Goal: Transaction & Acquisition: Purchase product/service

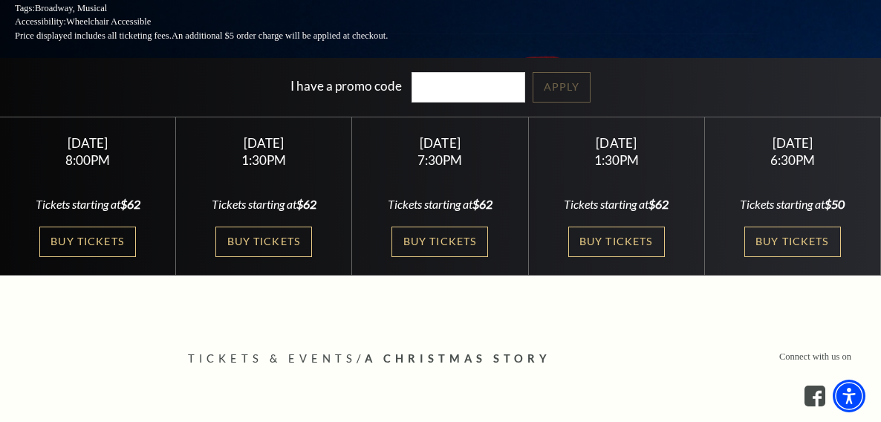
scroll to position [297, 0]
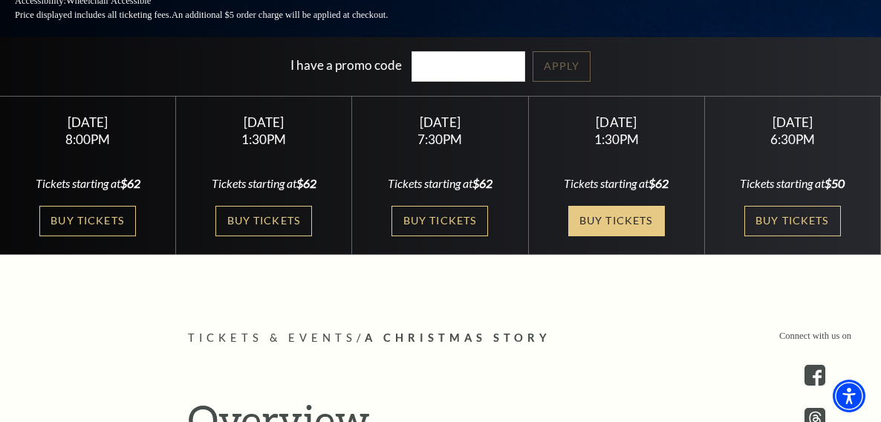
click at [568, 224] on link "Buy Tickets" at bounding box center [616, 221] width 97 height 30
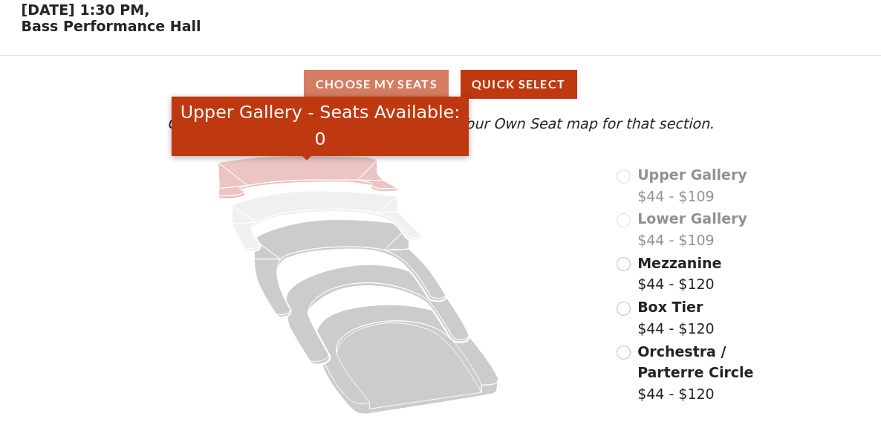
scroll to position [74, 0]
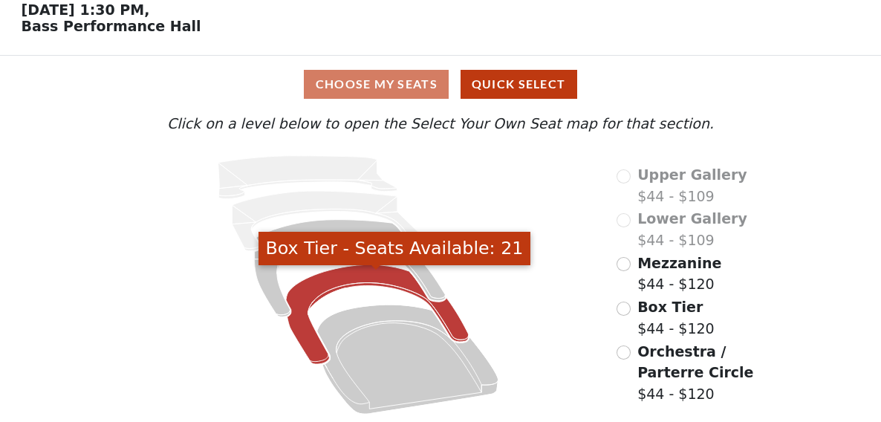
click at [325, 286] on icon "Box Tier - Seats Available: 21" at bounding box center [377, 315] width 183 height 100
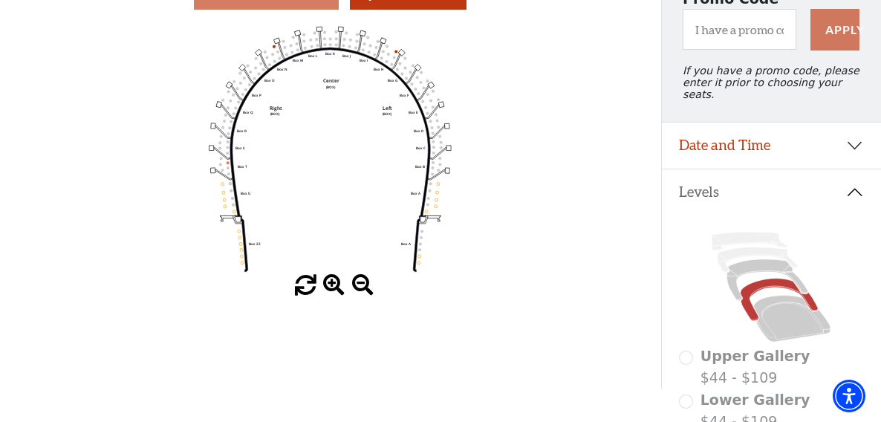
scroll to position [69, 0]
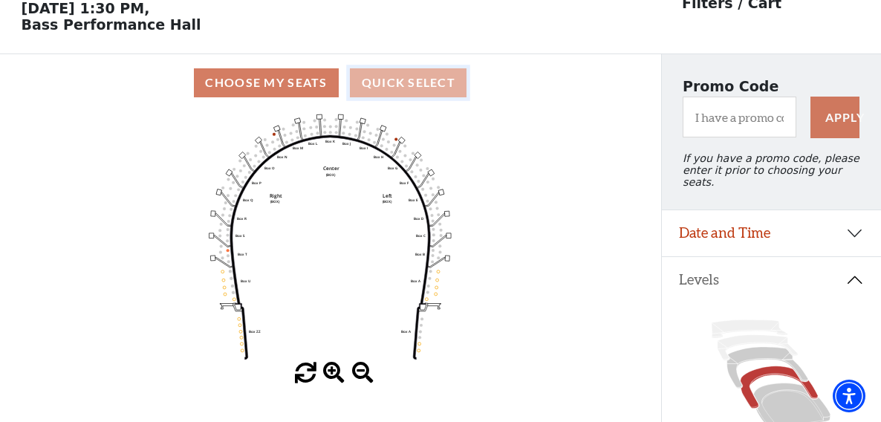
click at [403, 87] on button "Quick Select" at bounding box center [408, 82] width 117 height 29
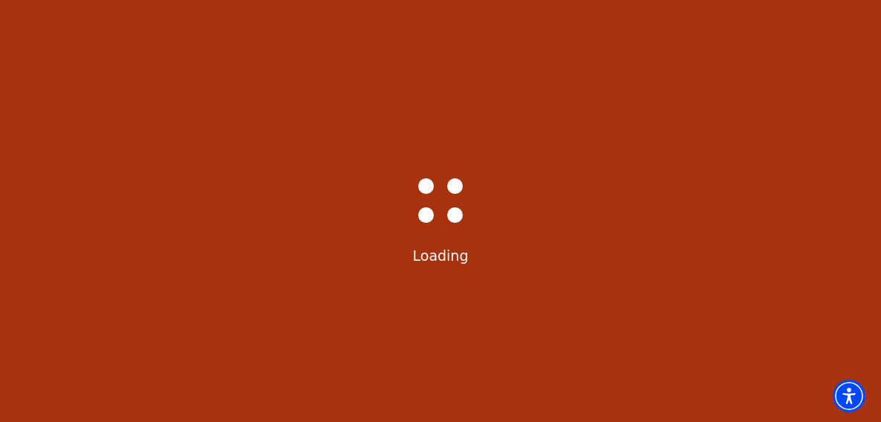
select select "6298"
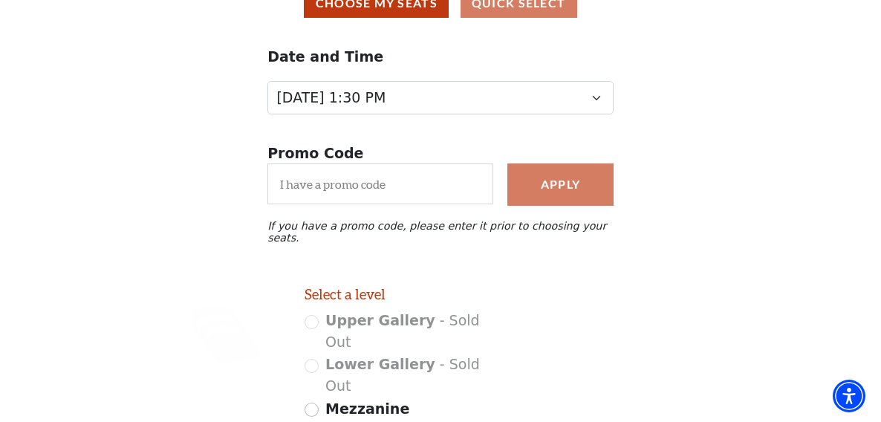
scroll to position [297, 0]
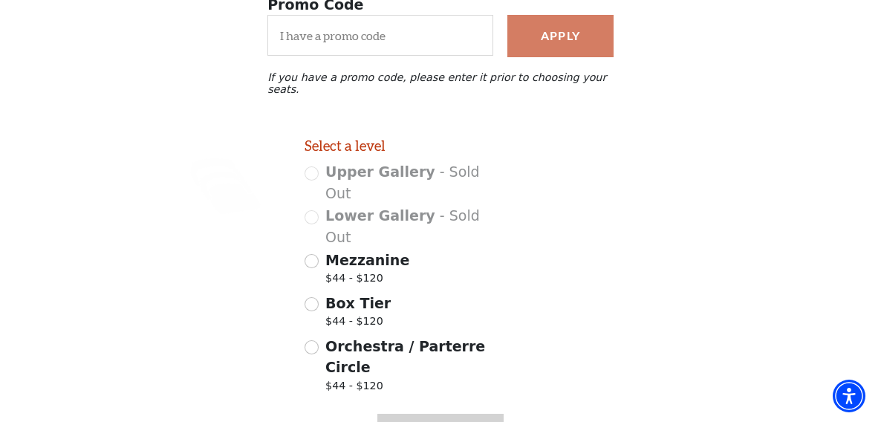
click at [368, 295] on span "Box Tier" at bounding box center [357, 303] width 65 height 16
click at [319, 297] on input "Box Tier $44 - $120" at bounding box center [311, 304] width 14 height 14
radio input "true"
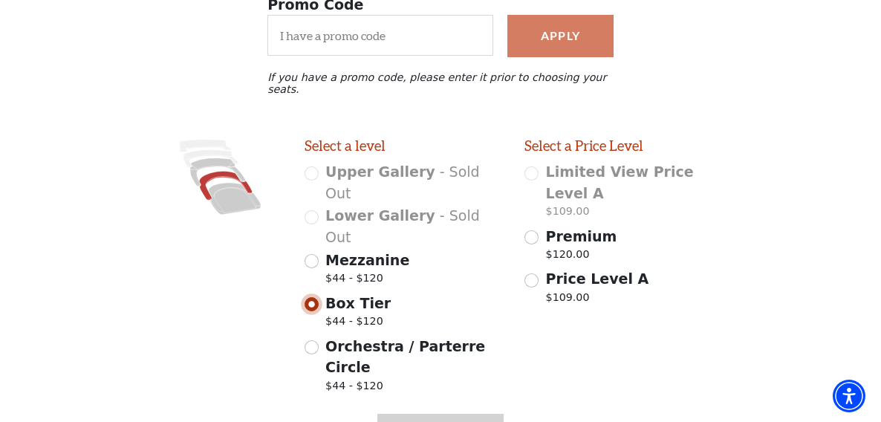
scroll to position [321, 0]
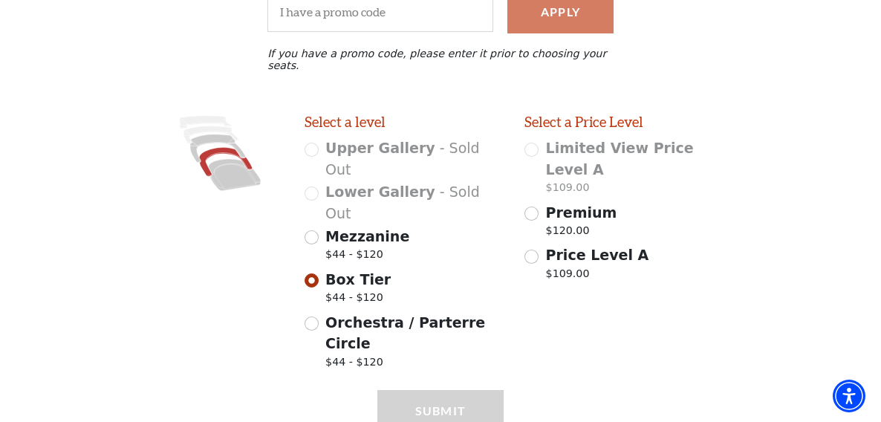
click at [347, 228] on span "Mezzanine" at bounding box center [367, 236] width 84 height 16
click at [319, 230] on input "Mezzanine $44 - $120" at bounding box center [311, 237] width 14 height 14
radio input "true"
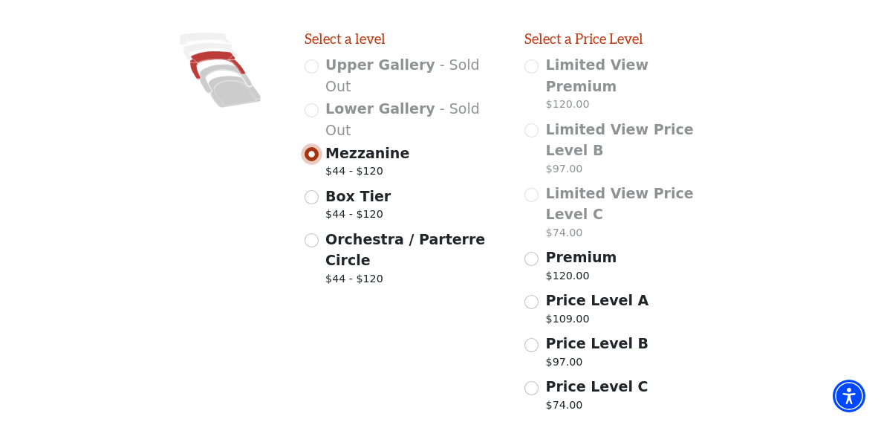
scroll to position [431, 0]
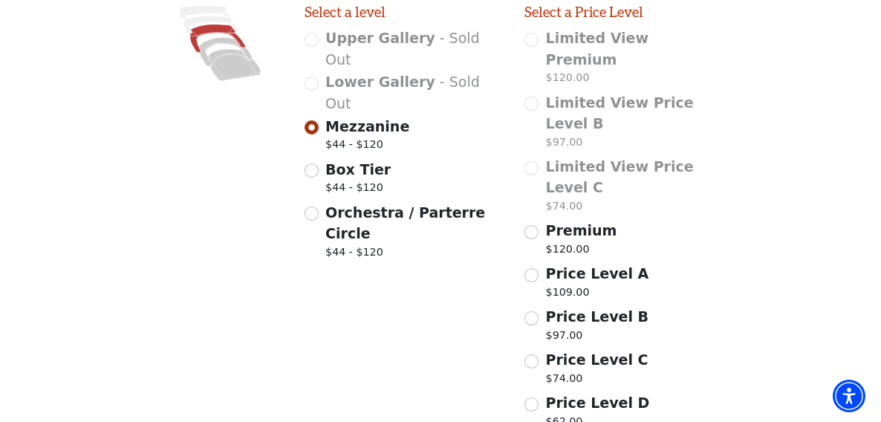
click at [589, 394] on span "Price Level D" at bounding box center [598, 402] width 104 height 16
click at [538, 397] on input "Price Level D $62.00" at bounding box center [531, 404] width 14 height 14
radio input "true"
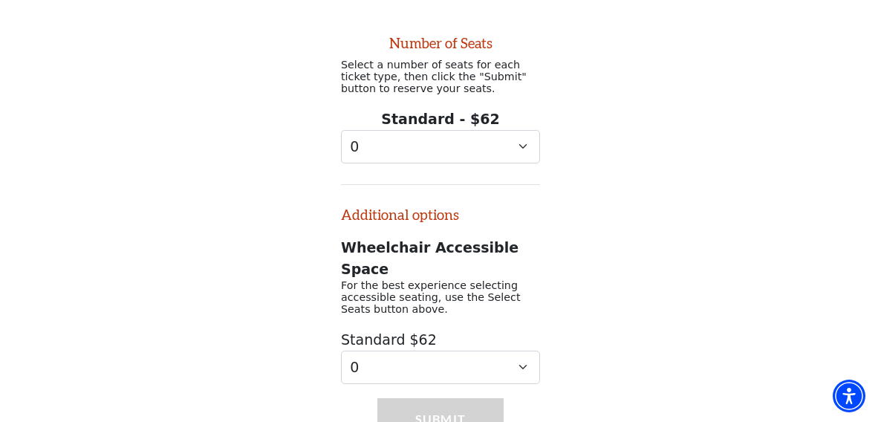
scroll to position [785, 0]
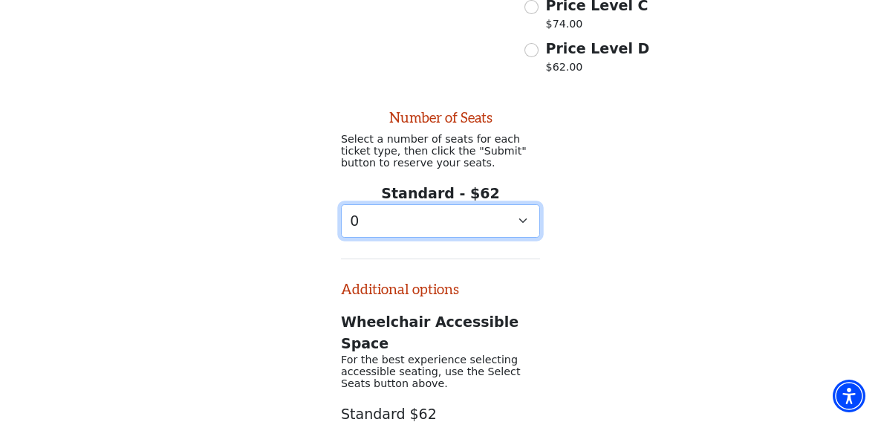
click at [518, 204] on select "0 1 2 3 4 5 6 7 8 9" at bounding box center [440, 220] width 199 height 33
select select "4"
click at [341, 204] on select "0 1 2 3 4 5 6 7 8 9" at bounding box center [440, 220] width 199 height 33
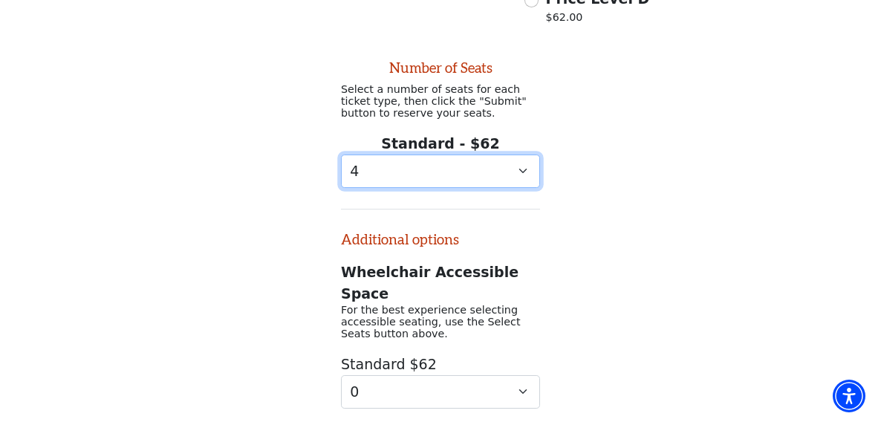
scroll to position [859, 0]
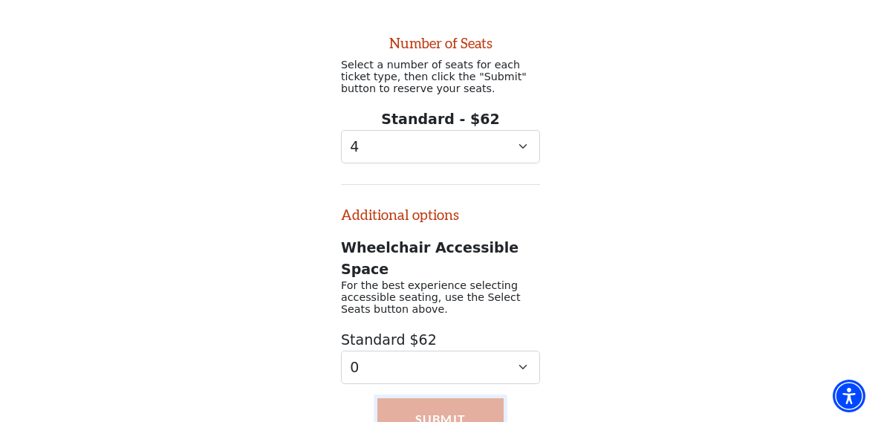
click at [421, 398] on button "Submit" at bounding box center [439, 419] width 125 height 42
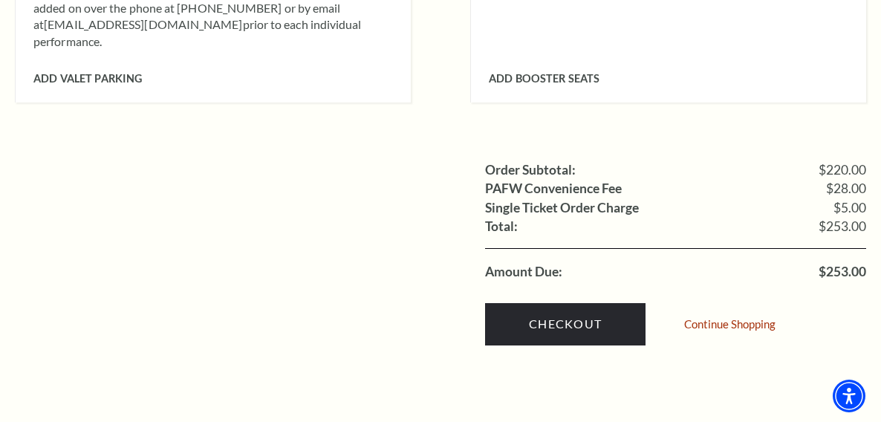
scroll to position [1559, 0]
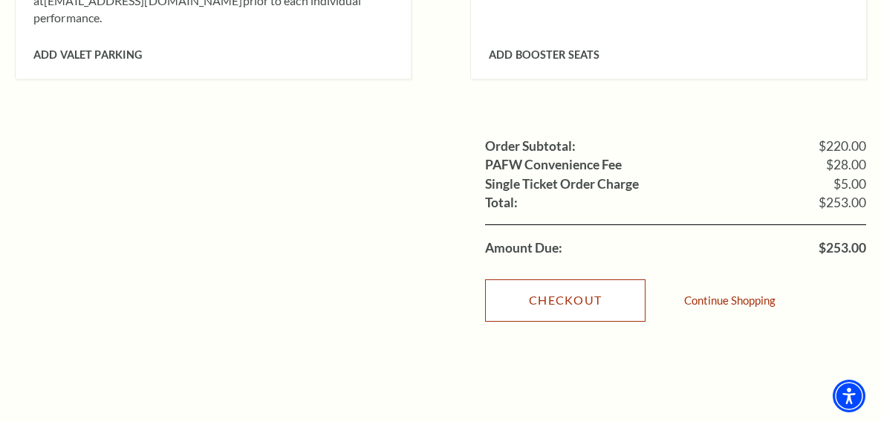
click at [594, 279] on link "Checkout" at bounding box center [565, 300] width 160 height 42
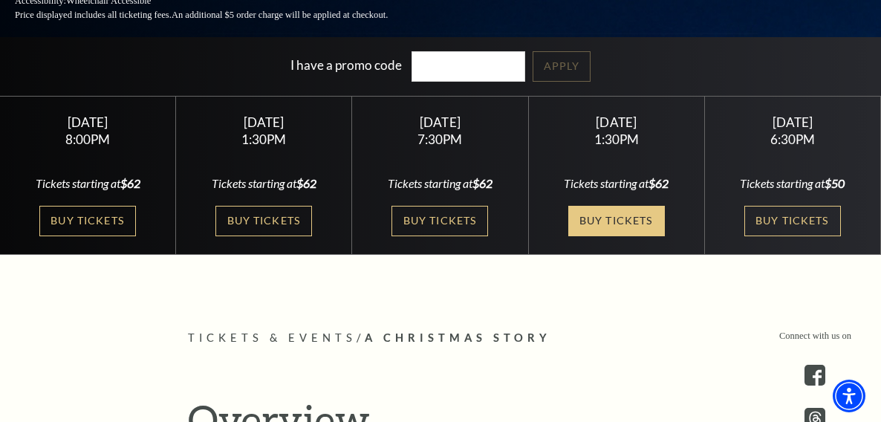
click at [568, 232] on link "Buy Tickets" at bounding box center [616, 221] width 97 height 30
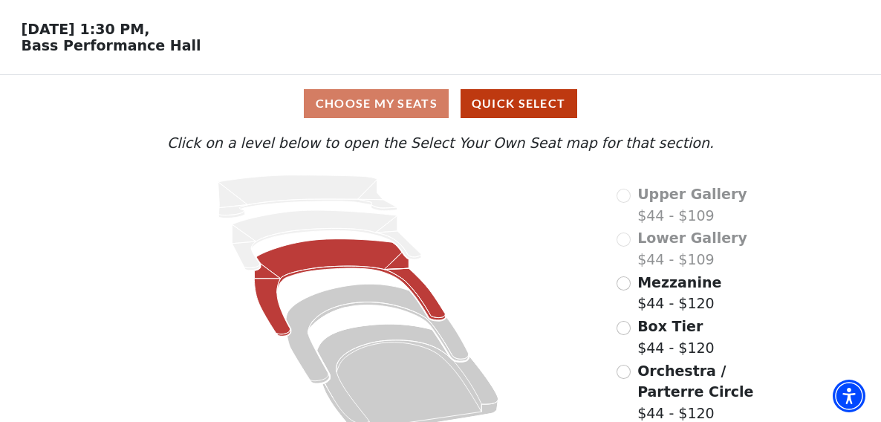
scroll to position [74, 0]
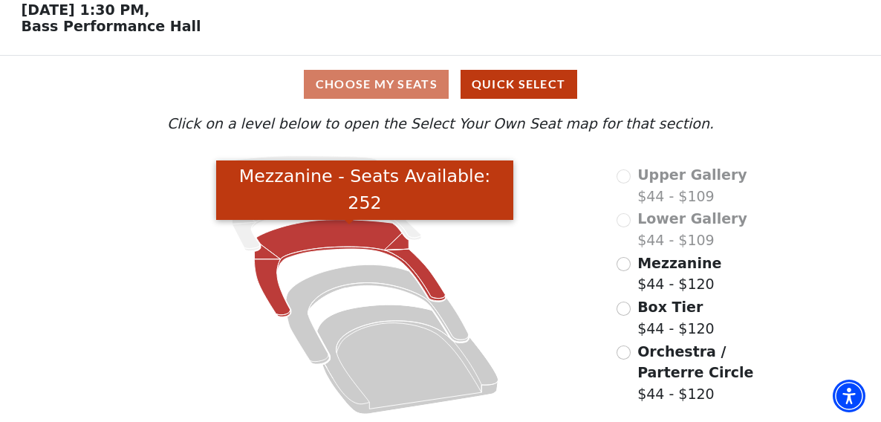
click at [341, 233] on icon "Mezzanine - Seats Available: 252" at bounding box center [349, 268] width 191 height 97
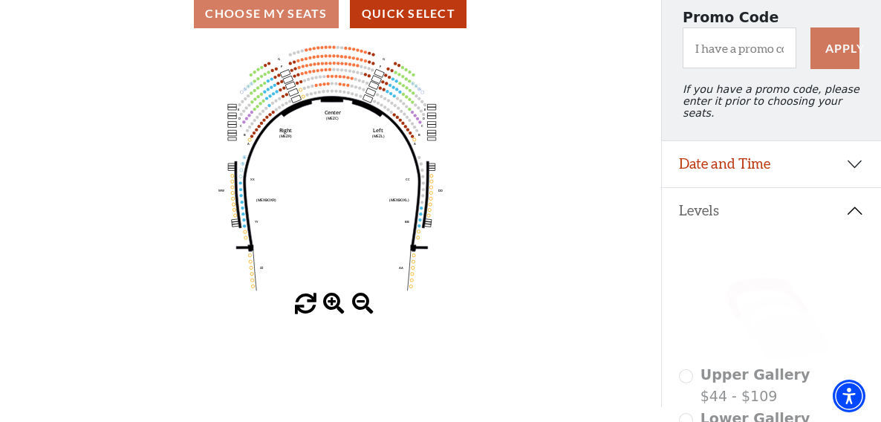
scroll to position [223, 0]
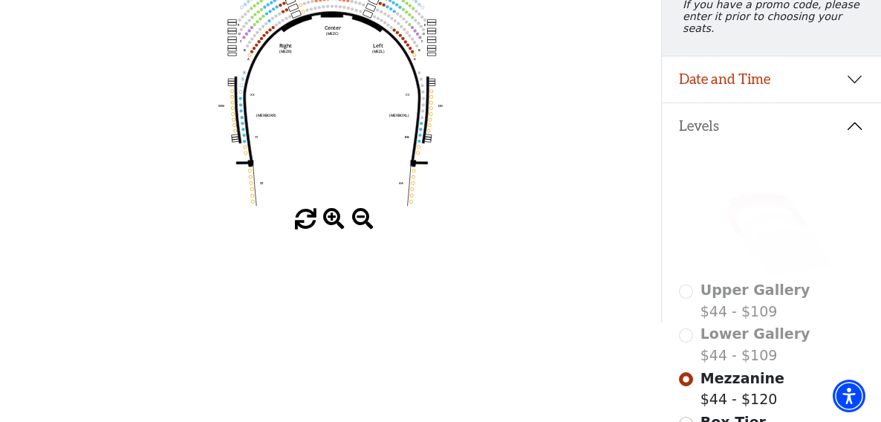
click at [321, 214] on div at bounding box center [330, 220] width 661 height 22
click at [330, 218] on span at bounding box center [334, 220] width 22 height 22
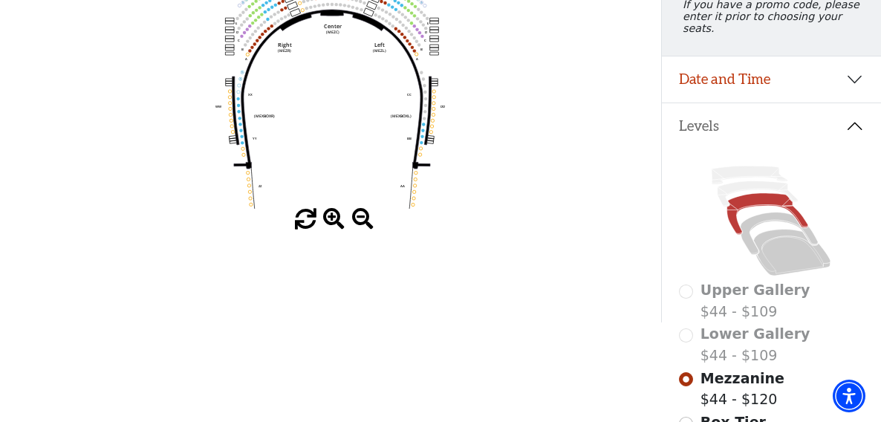
click at [330, 218] on span at bounding box center [334, 220] width 22 height 22
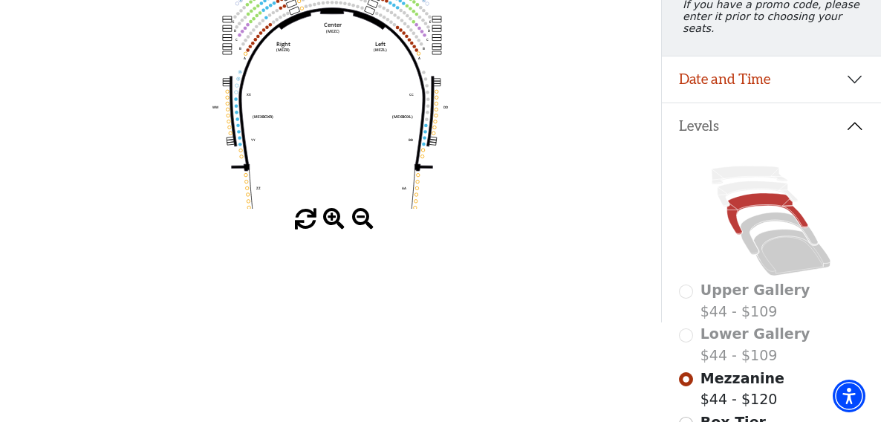
click at [330, 218] on span at bounding box center [334, 220] width 22 height 22
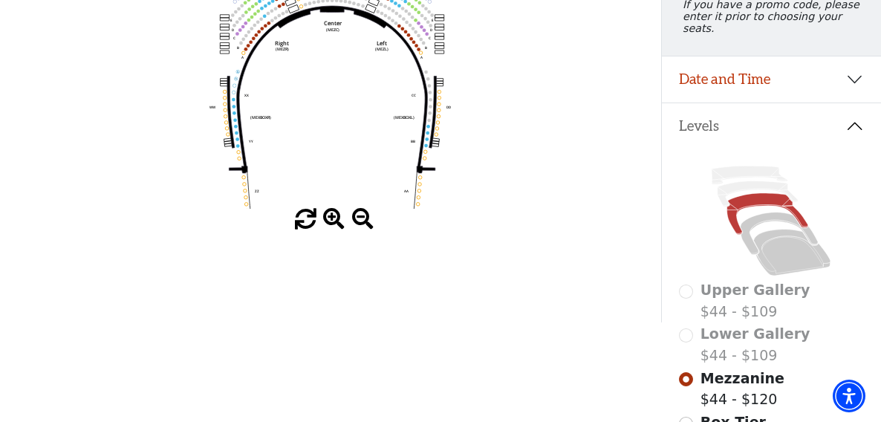
click at [330, 218] on span at bounding box center [334, 220] width 22 height 22
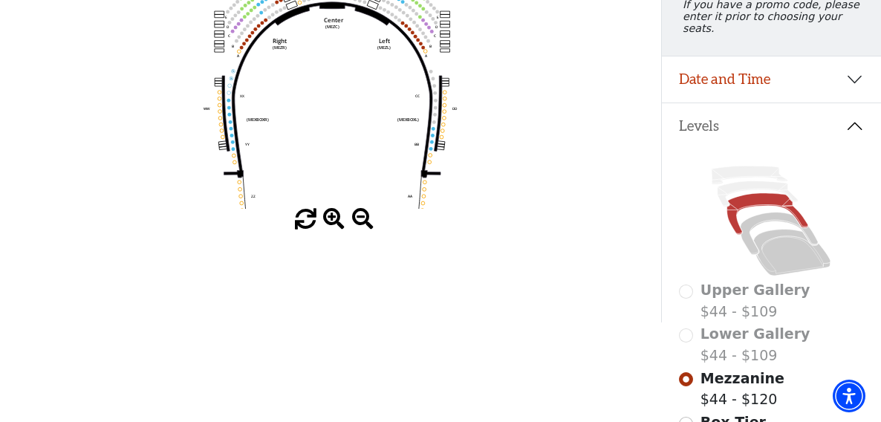
click at [331, 218] on span at bounding box center [334, 220] width 22 height 22
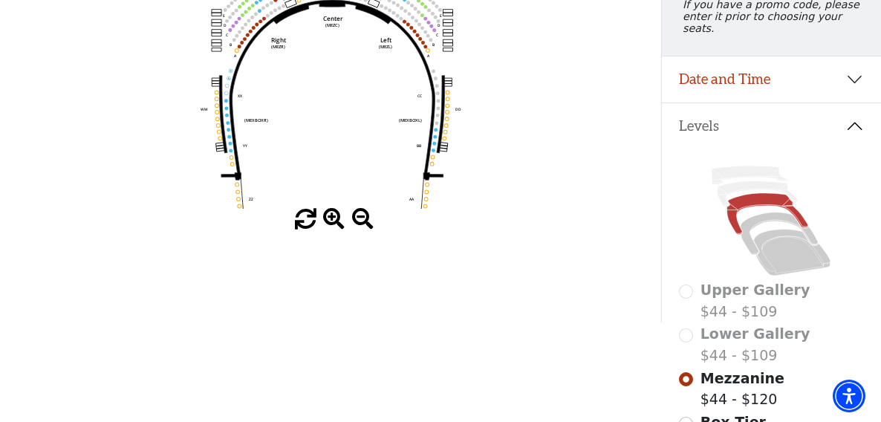
click at [331, 218] on span at bounding box center [334, 220] width 22 height 22
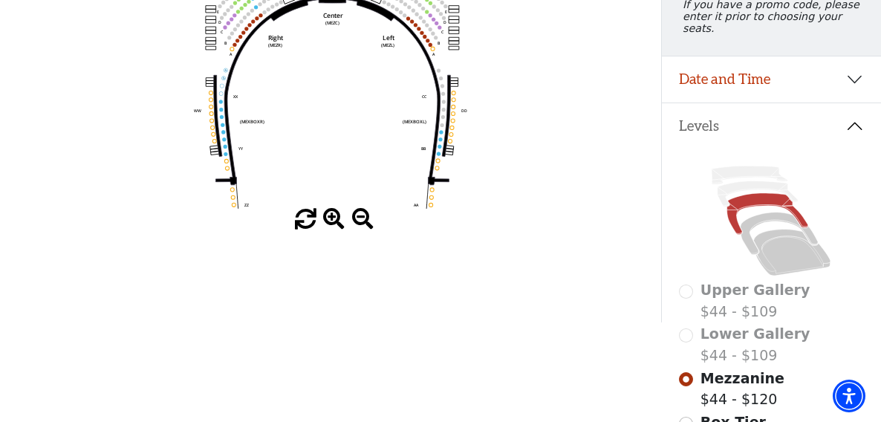
click at [331, 218] on span at bounding box center [334, 220] width 22 height 22
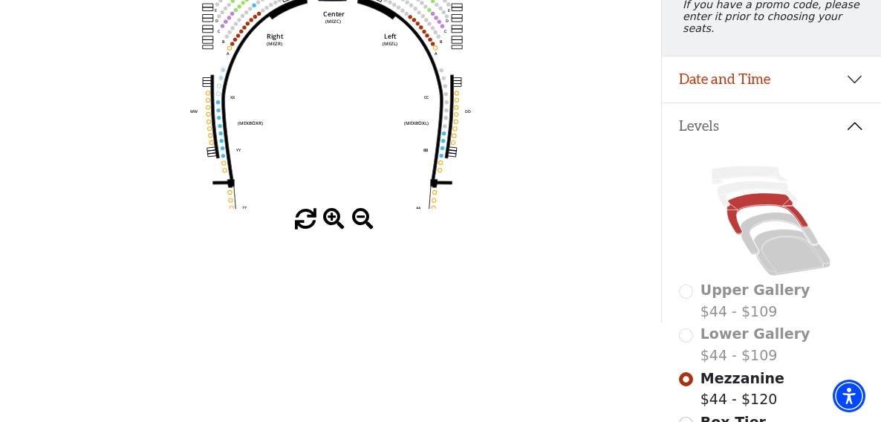
click at [331, 218] on span at bounding box center [334, 220] width 22 height 22
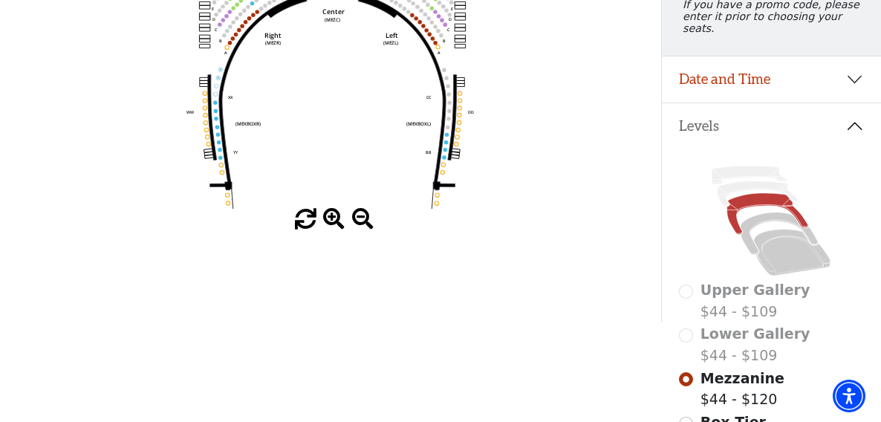
click at [331, 218] on span at bounding box center [334, 220] width 22 height 22
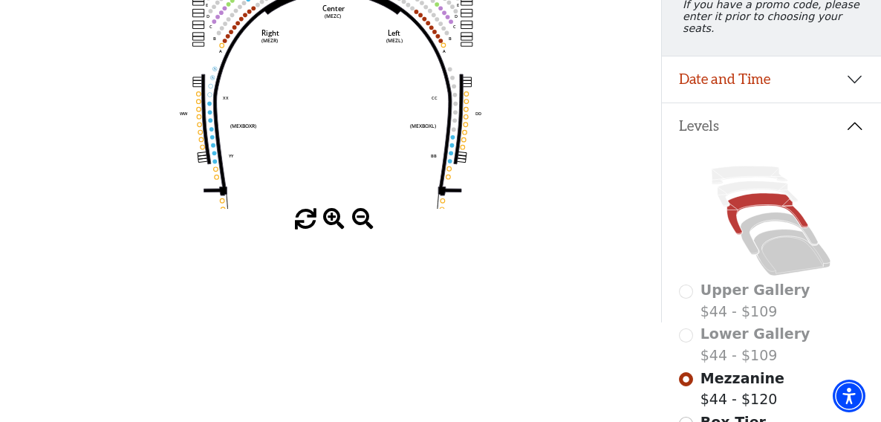
click at [331, 218] on span at bounding box center [334, 220] width 22 height 22
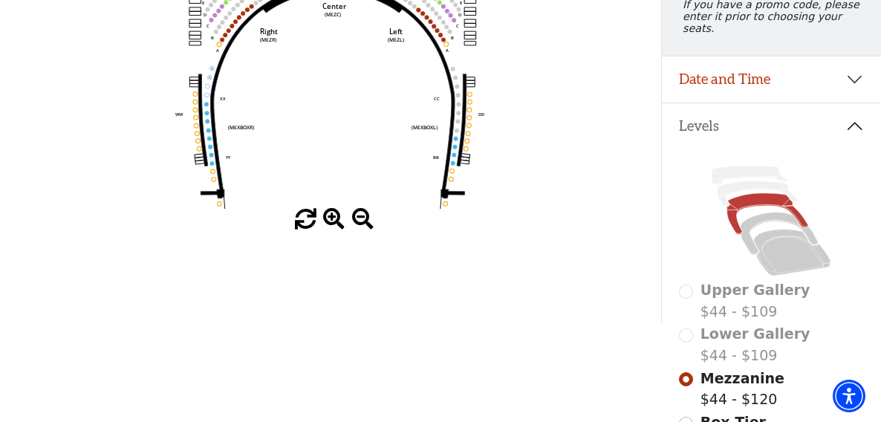
click at [331, 218] on span at bounding box center [334, 220] width 22 height 22
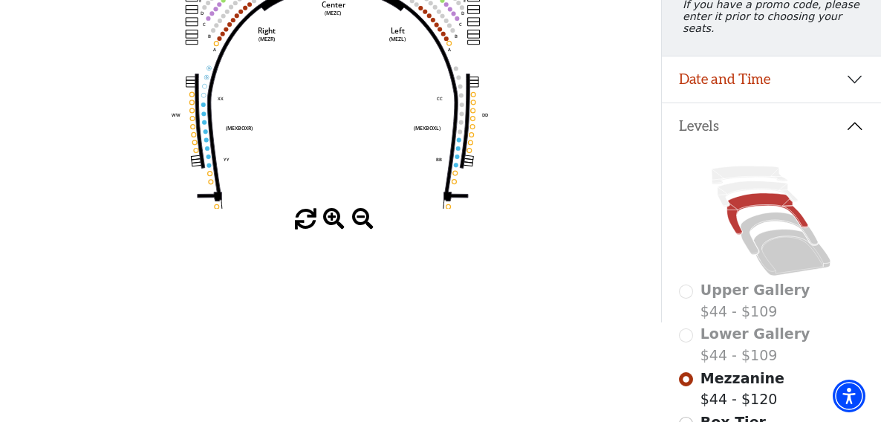
click at [331, 218] on span at bounding box center [334, 220] width 22 height 22
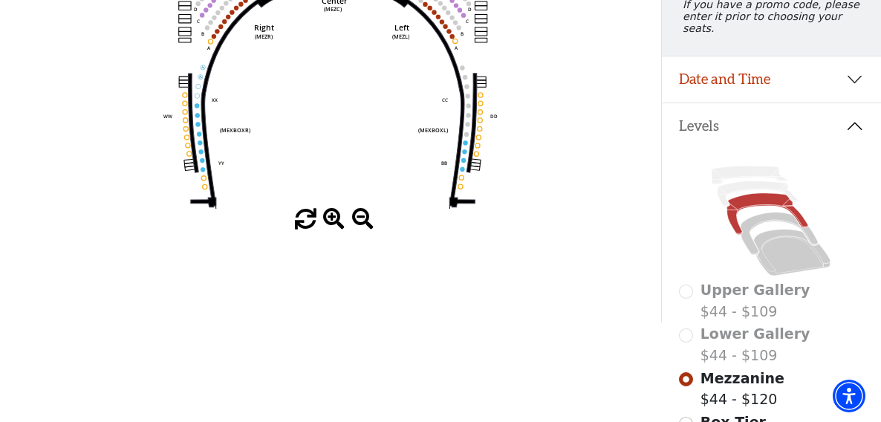
click at [331, 218] on span at bounding box center [334, 220] width 22 height 22
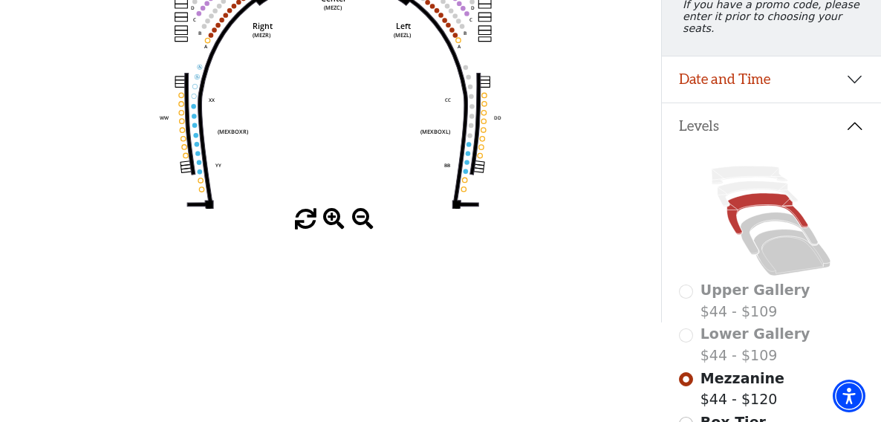
click at [331, 218] on span at bounding box center [334, 220] width 22 height 22
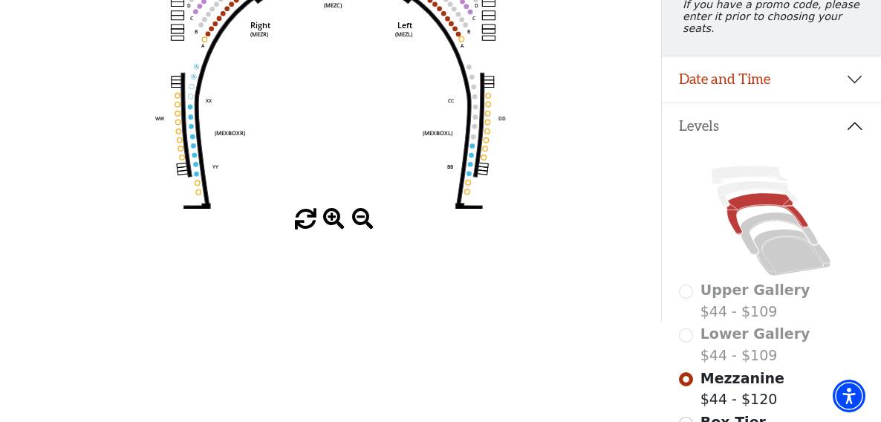
click at [331, 218] on span at bounding box center [334, 220] width 22 height 22
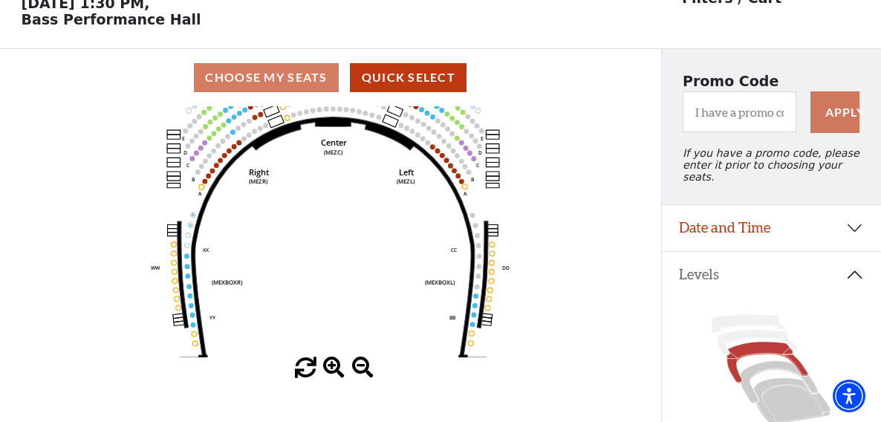
scroll to position [0, 0]
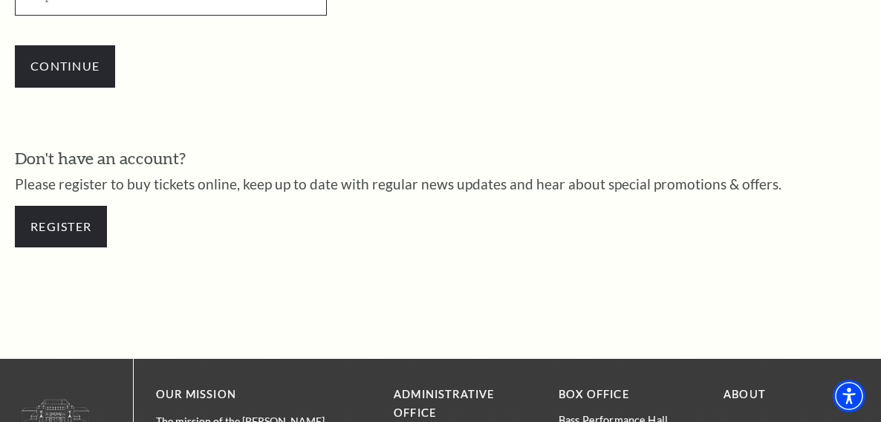
scroll to position [607, 0]
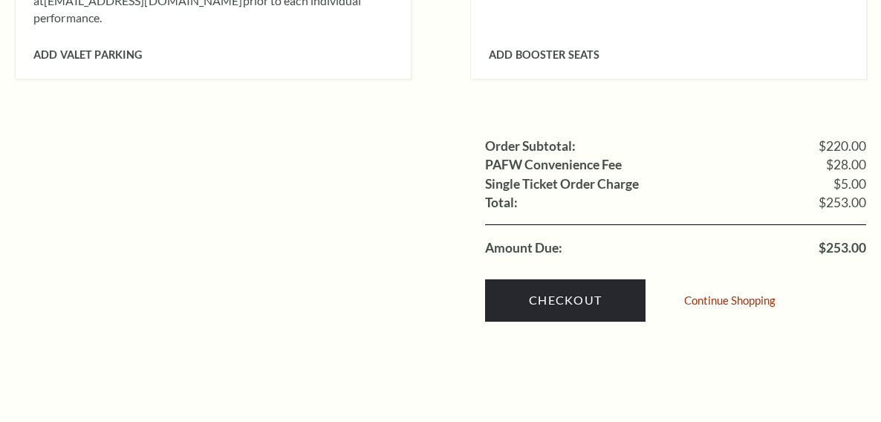
scroll to position [1559, 0]
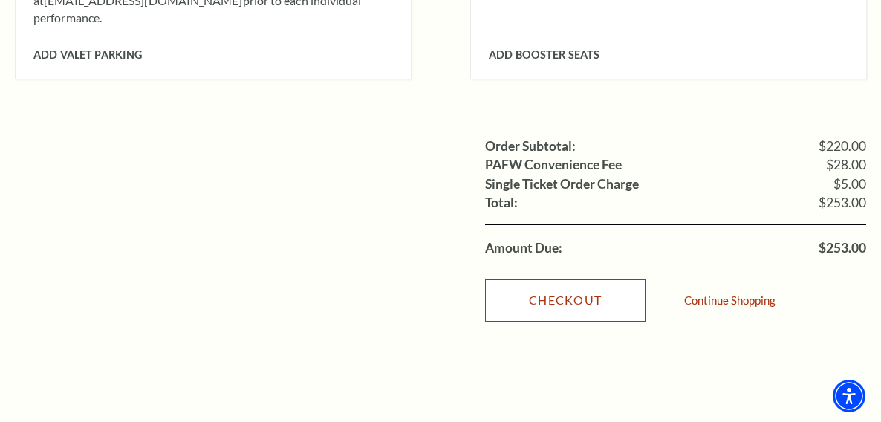
click at [601, 279] on link "Checkout" at bounding box center [565, 300] width 160 height 42
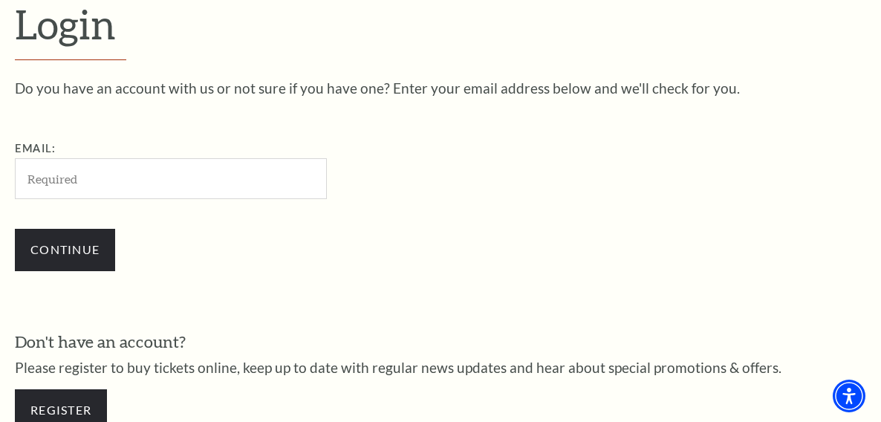
click at [141, 173] on input "Email:" at bounding box center [171, 178] width 312 height 41
type input "k"
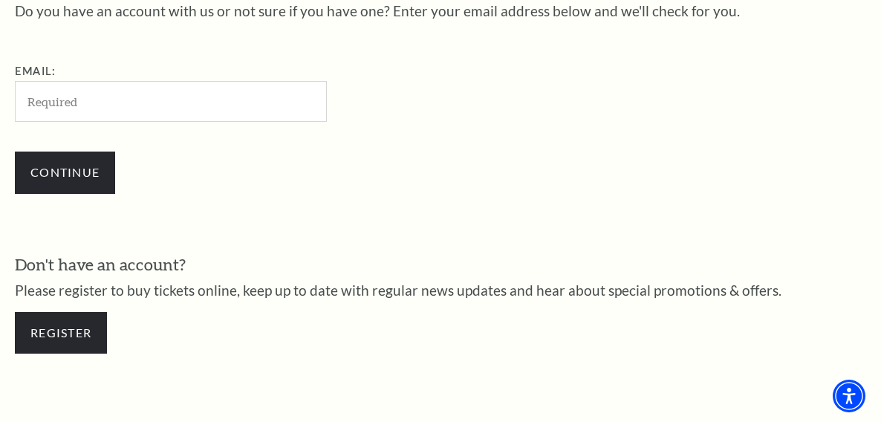
scroll to position [532, 0]
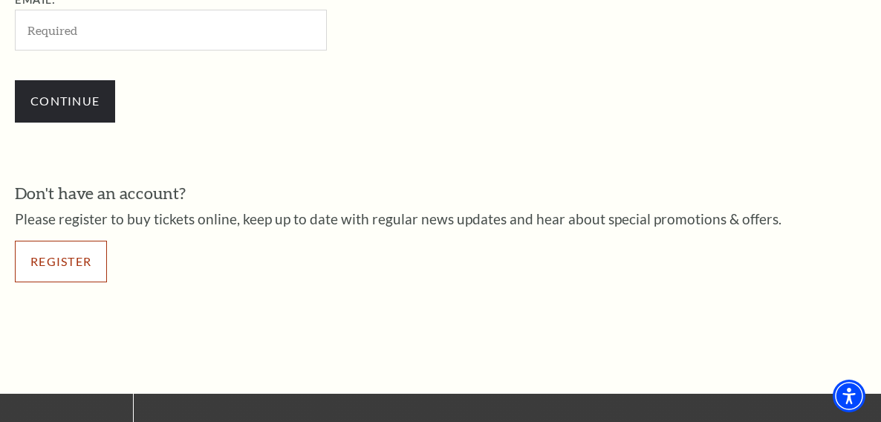
click at [66, 269] on link "Register" at bounding box center [61, 262] width 92 height 42
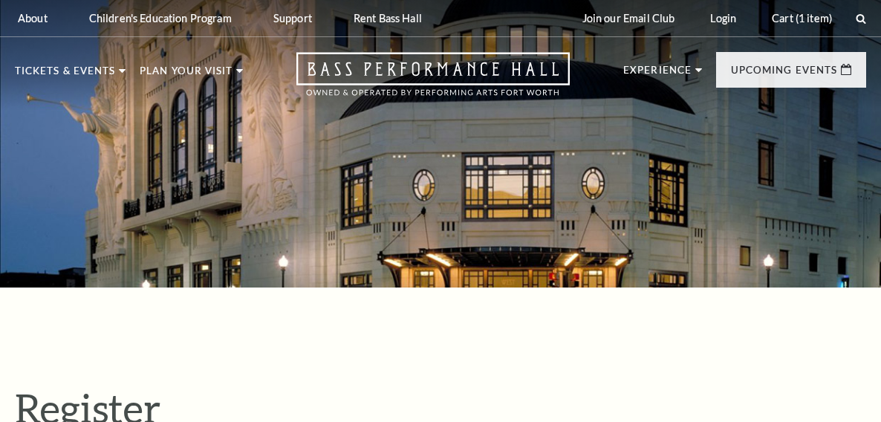
select select "1"
select select "[GEOGRAPHIC_DATA]"
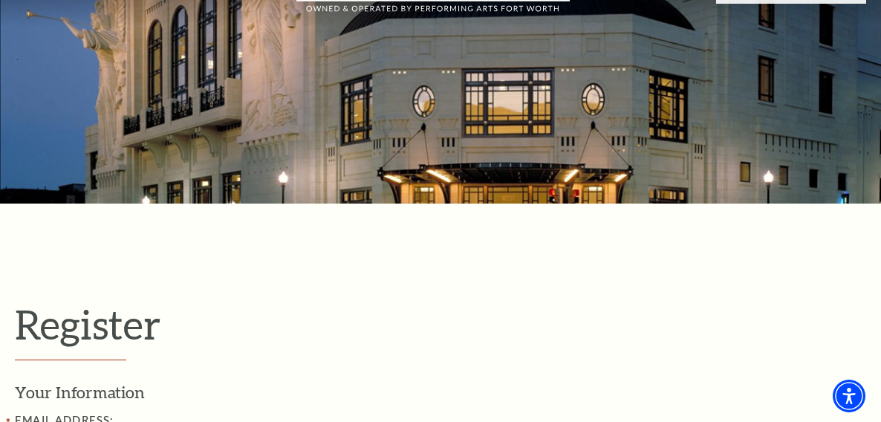
scroll to position [297, 0]
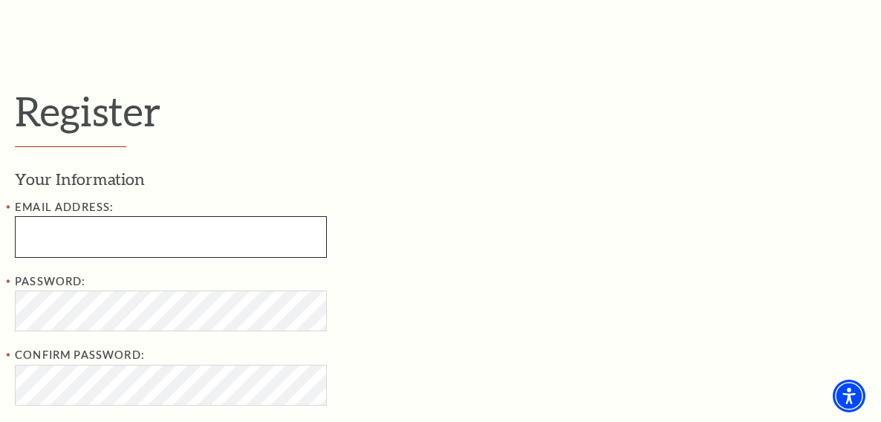
click at [187, 252] on input "Email Address:" at bounding box center [171, 236] width 312 height 41
type input "[EMAIL_ADDRESS][DOMAIN_NAME]"
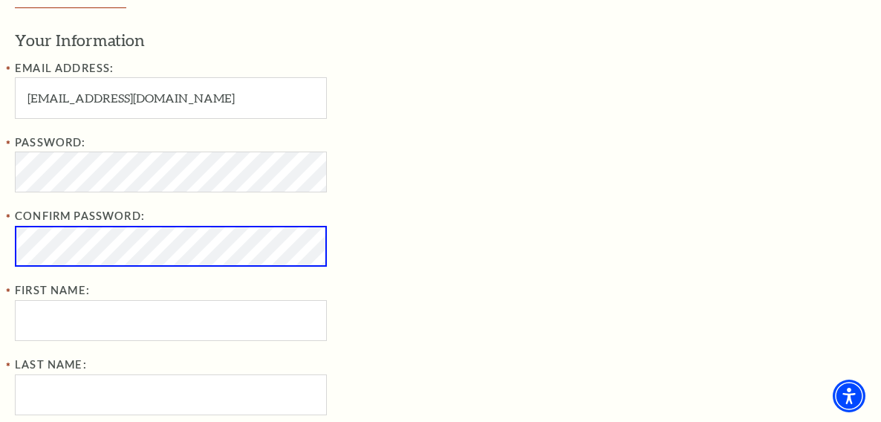
scroll to position [446, 0]
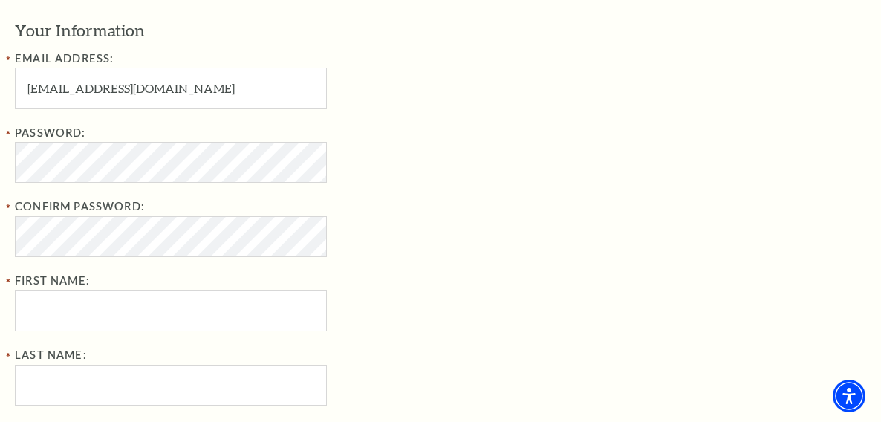
type input "[STREET_ADDRESS]"
type input "Burleson"
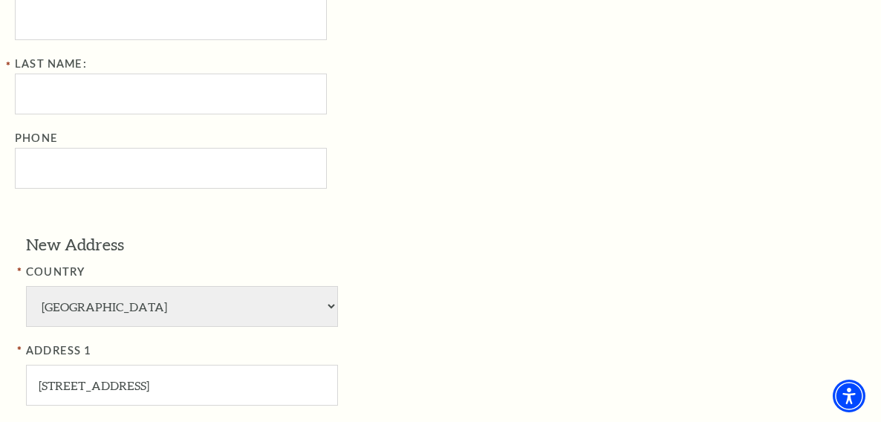
scroll to position [749, 0]
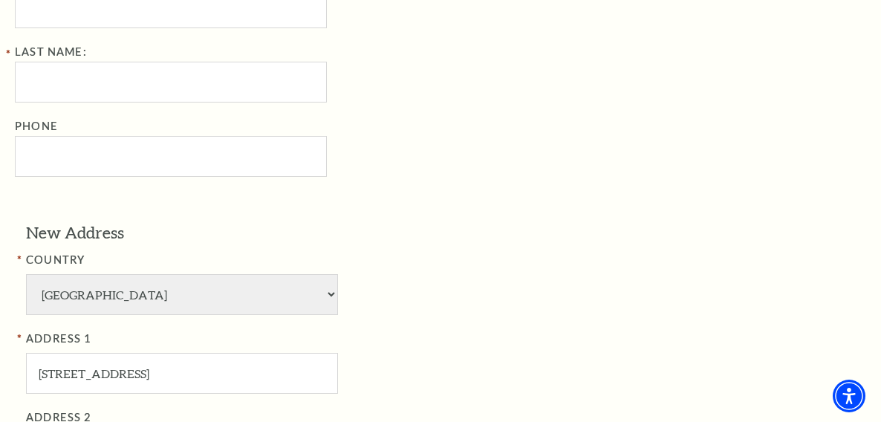
select select "TX"
type input "76028"
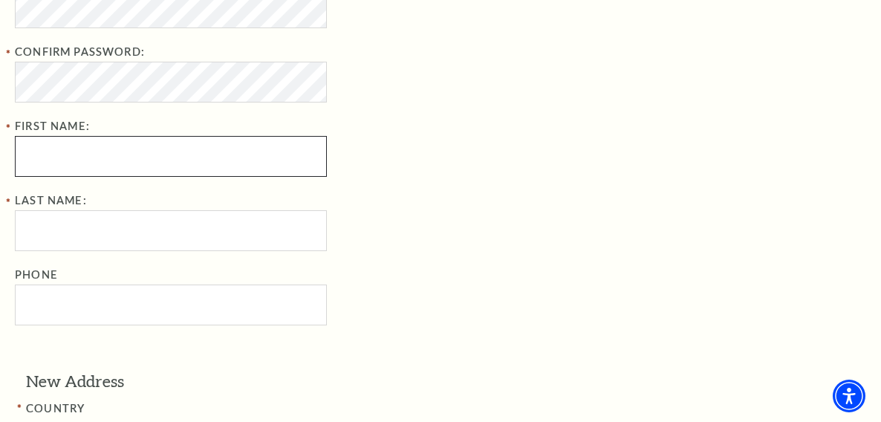
click at [71, 148] on input "First Name:" at bounding box center [171, 156] width 312 height 41
type input "Kylie"
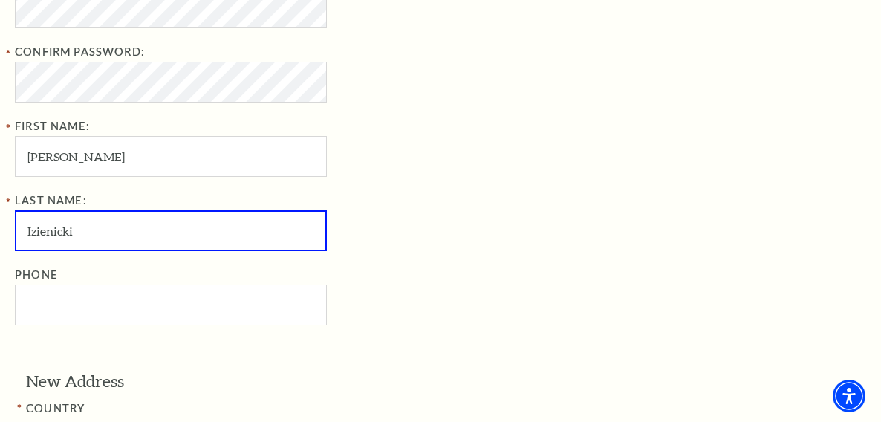
type input "Izienicki"
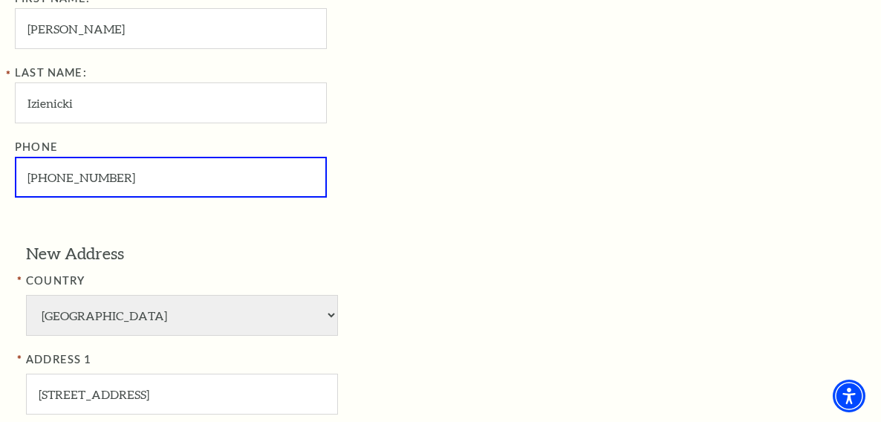
scroll to position [749, 0]
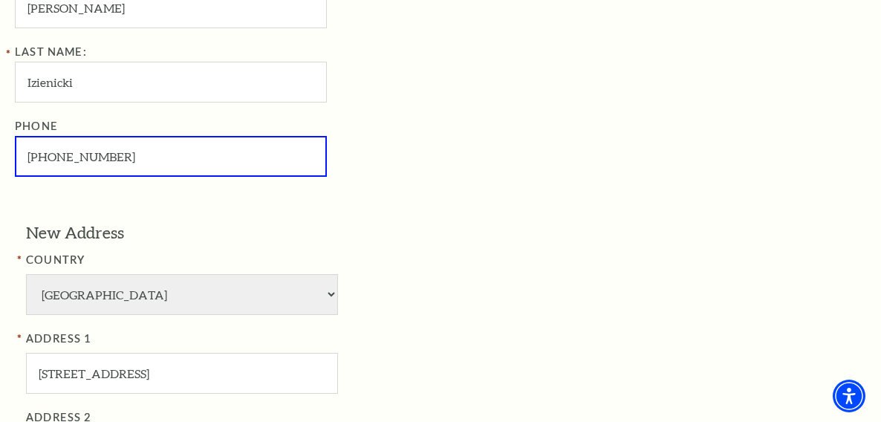
type input "720-988-6013"
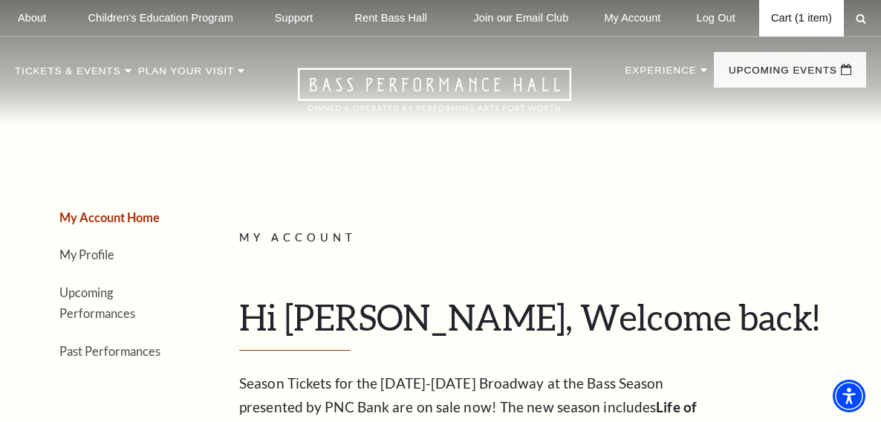
click at [800, 21] on link "Cart (1 item)" at bounding box center [801, 18] width 85 height 36
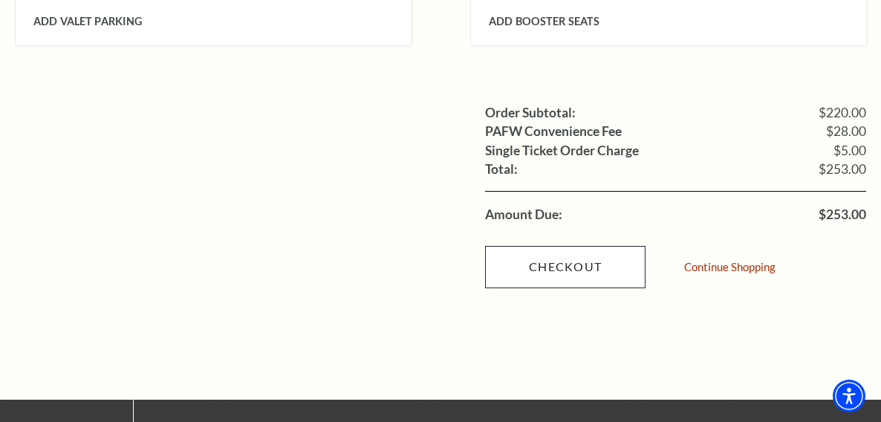
scroll to position [1634, 0]
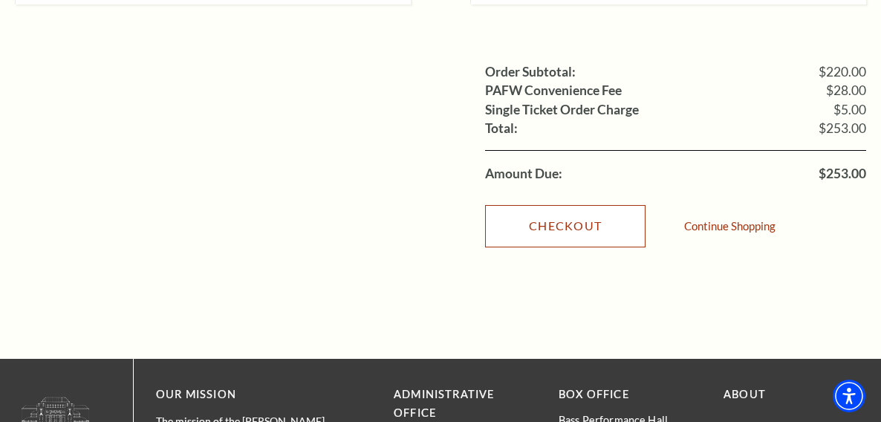
click at [570, 205] on link "Checkout" at bounding box center [565, 226] width 160 height 42
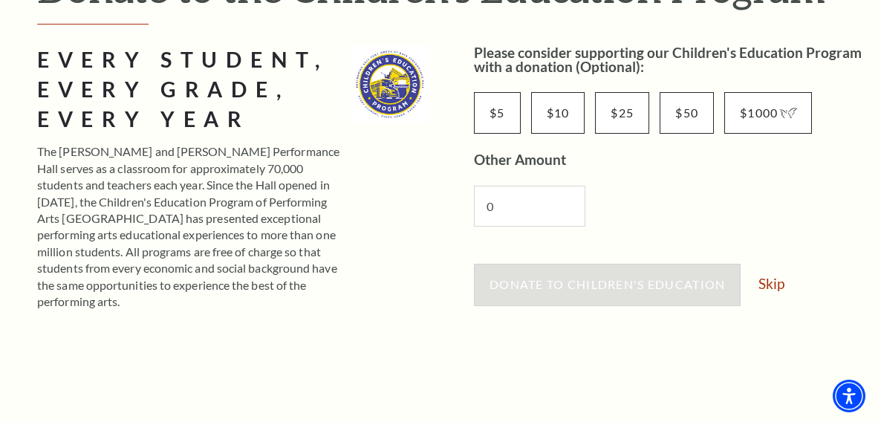
scroll to position [371, 0]
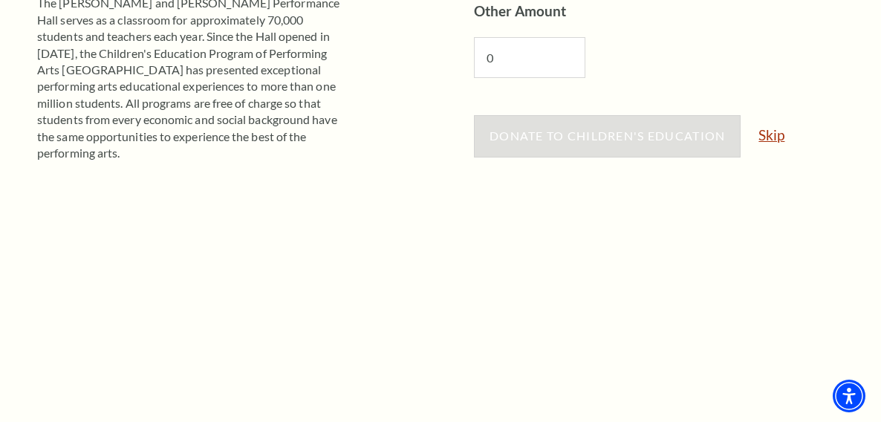
click at [771, 138] on link "Skip" at bounding box center [771, 135] width 26 height 14
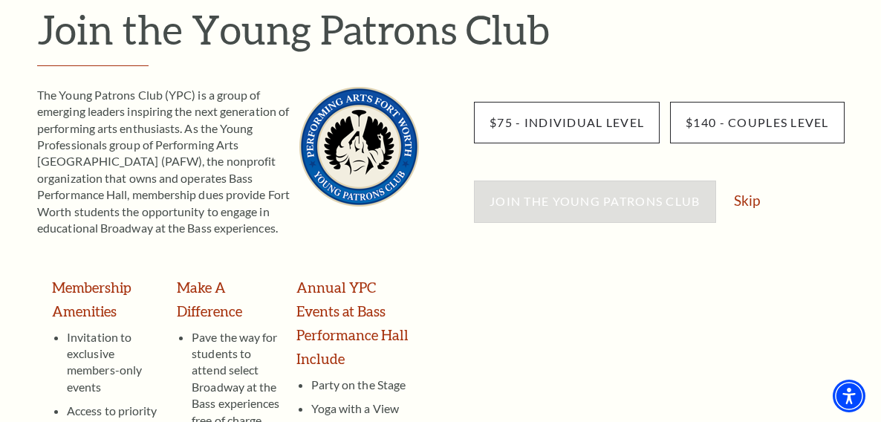
scroll to position [149, 0]
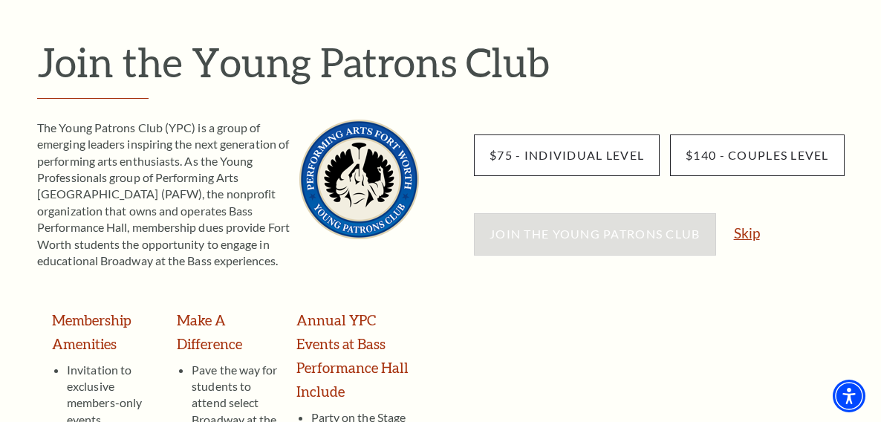
click at [740, 235] on link "Skip" at bounding box center [747, 233] width 26 height 14
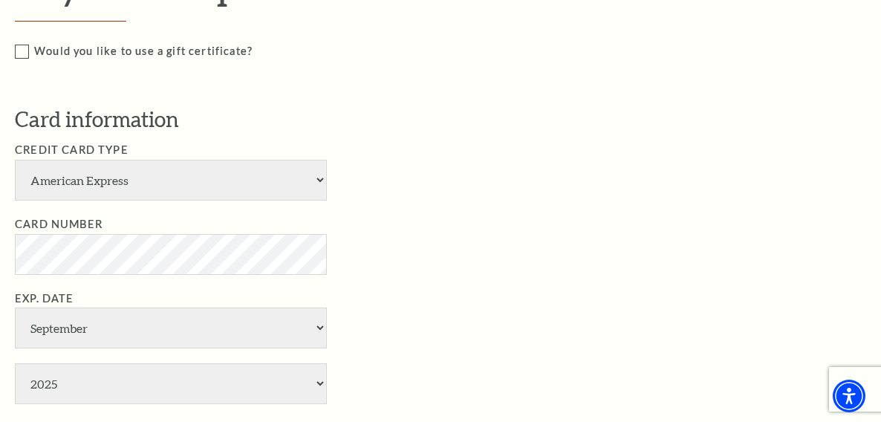
scroll to position [891, 0]
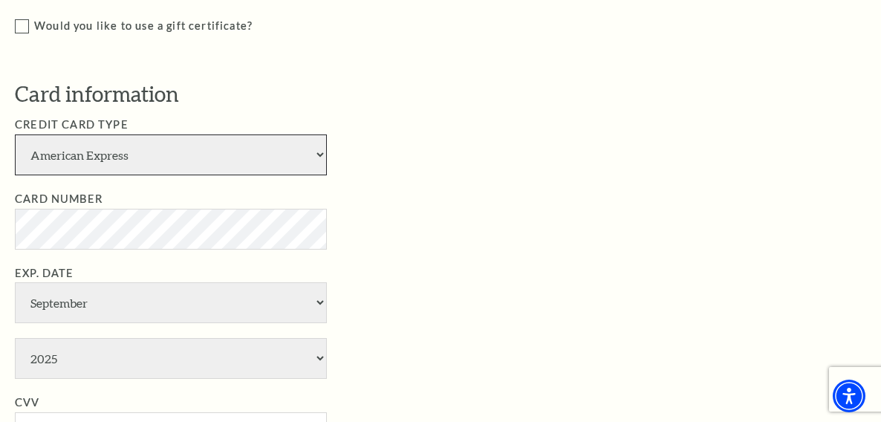
click at [95, 144] on select "American Express Visa Master Card Discover" at bounding box center [171, 154] width 312 height 41
select select "25"
click at [15, 134] on select "American Express Visa Master Card Discover" at bounding box center [171, 154] width 312 height 41
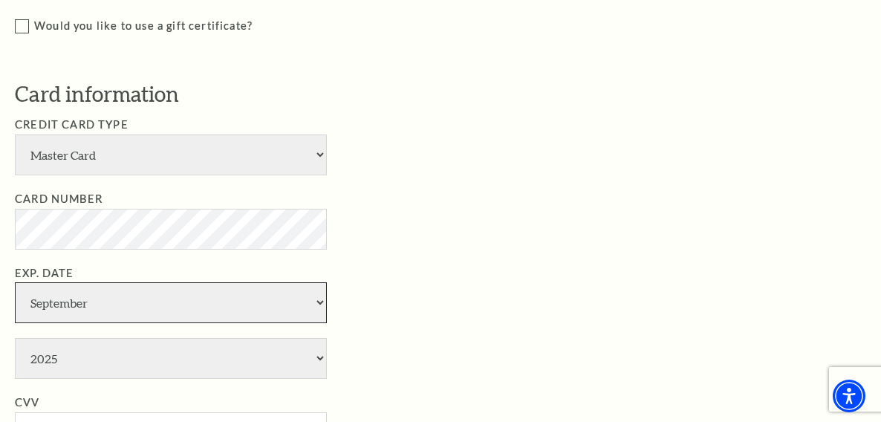
click at [119, 298] on select "January February March April May June July August September October November De…" at bounding box center [171, 302] width 312 height 41
select select "7"
click at [15, 282] on select "January February March April May June July August September October November De…" at bounding box center [171, 302] width 312 height 41
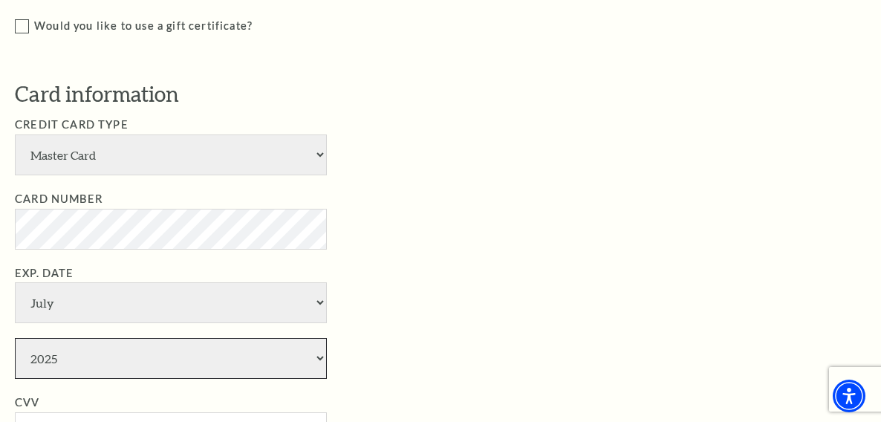
click at [74, 343] on select "2025 2026 2027 2028 2029 2030 2031 2032 2033 2034" at bounding box center [171, 358] width 312 height 41
select select "2026"
click at [15, 338] on select "2025 2026 2027 2028 2029 2030 2031 2032 2033 2034" at bounding box center [171, 358] width 312 height 41
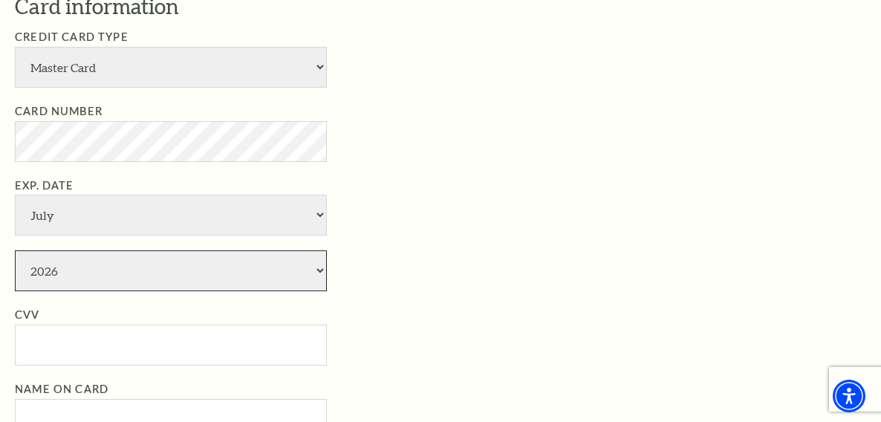
scroll to position [1040, 0]
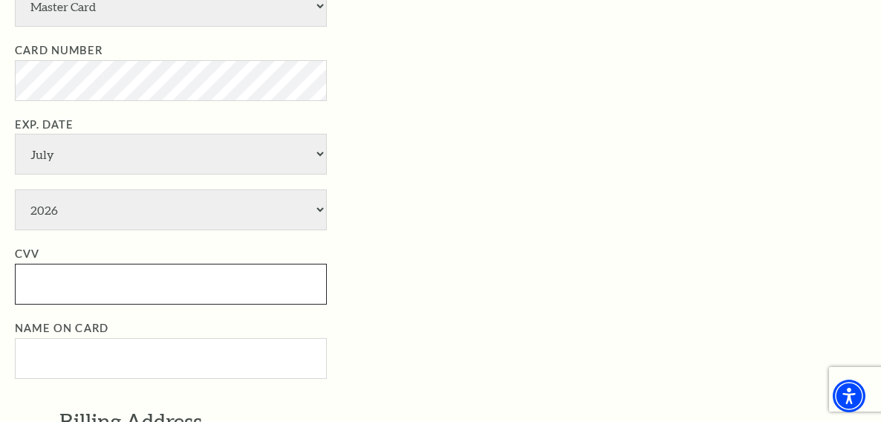
click at [105, 267] on input "CVV" at bounding box center [171, 284] width 312 height 41
type input "726"
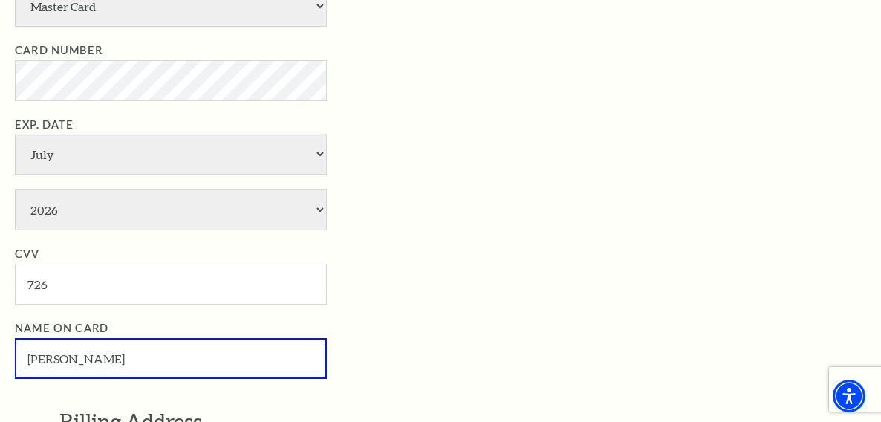
type input "Kylie Izienicki"
click at [447, 223] on ul "Credit Card Type American Express Visa Master Card Discover Card Number Exp. Da…" at bounding box center [451, 172] width 873 height 411
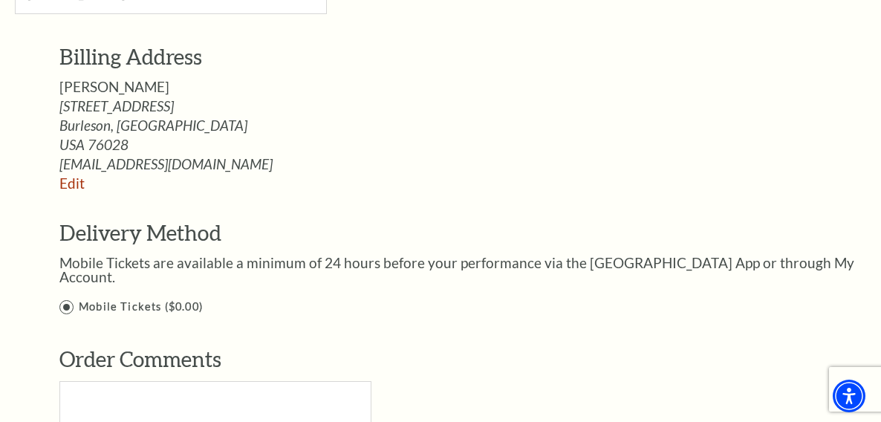
scroll to position [1411, 0]
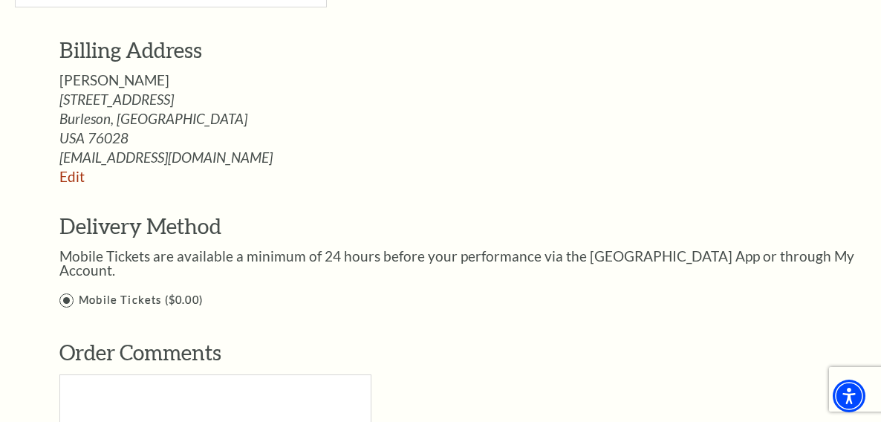
click at [0, 0] on input "Ticketing Guidelines You agree to all Terms and Conditions outlined in our Tick…" at bounding box center [0, 0] width 0 height 0
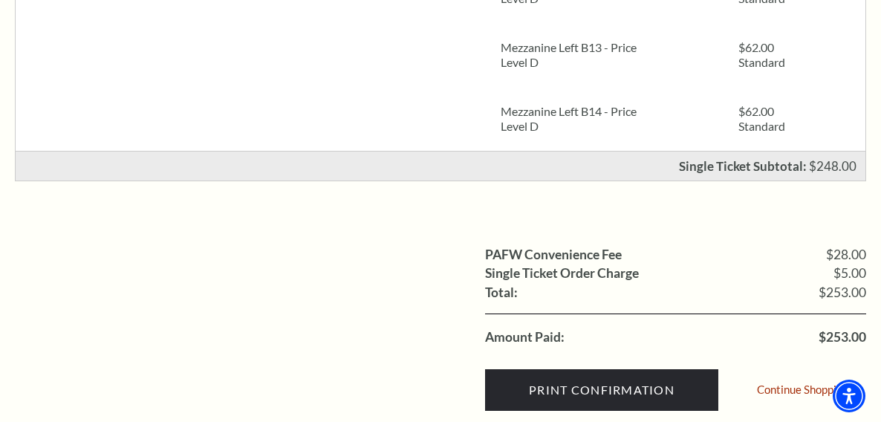
scroll to position [594, 0]
